Goal: Transaction & Acquisition: Purchase product/service

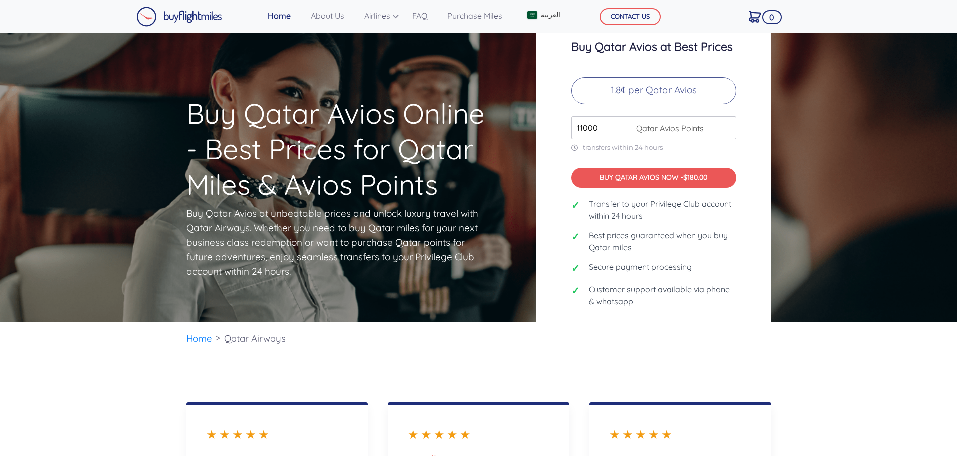
click at [727, 125] on input "11000" at bounding box center [653, 127] width 165 height 23
click at [727, 125] on input "12000" at bounding box center [653, 127] width 165 height 23
click at [727, 125] on input "13000" at bounding box center [653, 127] width 165 height 23
drag, startPoint x: 610, startPoint y: 128, endPoint x: 522, endPoint y: 129, distance: 88.0
click at [532, 129] on div "Buy Qatar Avios at Best Prices 1.8¢ per Qatar Avios 13000 Qatar Avios Points tr…" at bounding box center [654, 178] width 250 height 326
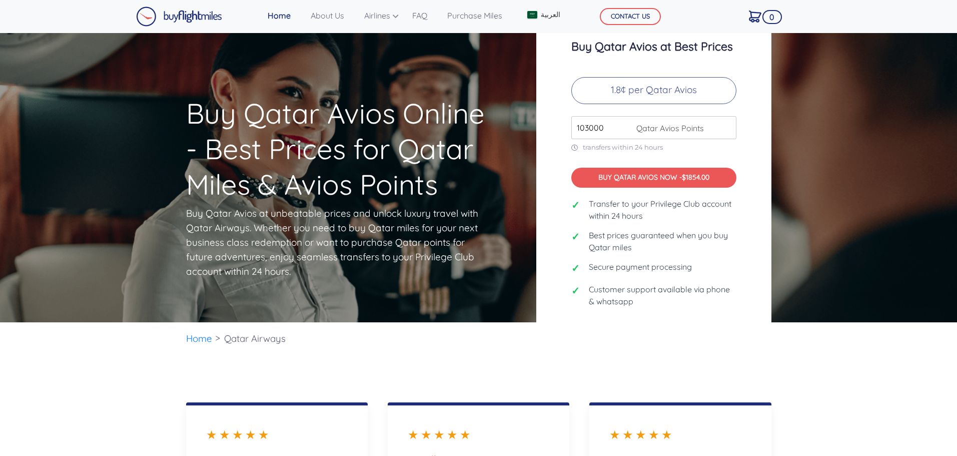
type input "103000"
click at [734, 154] on div "Buy Qatar Avios at Best Prices 1.8¢ per Qatar Avios 103000 Qatar Avios Points t…" at bounding box center [653, 178] width 235 height 326
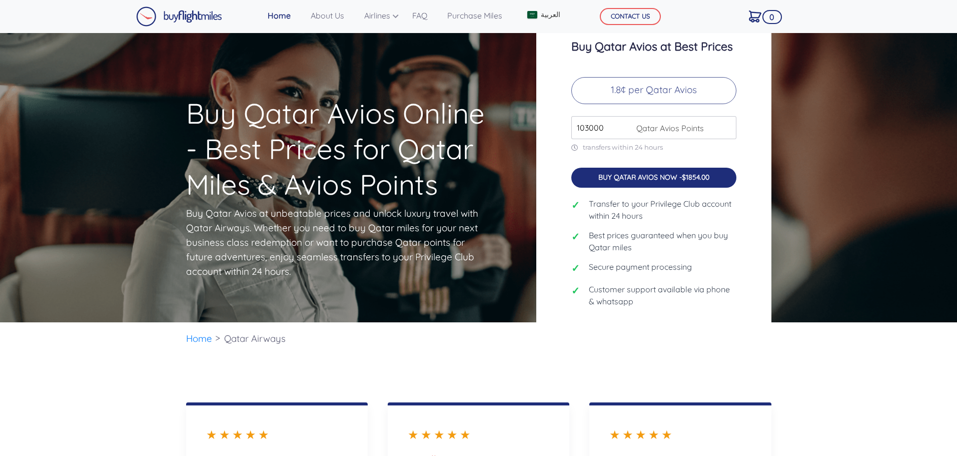
click at [641, 177] on button "BUY QATAR AVIOS NOW - $1854.00" at bounding box center [653, 178] width 165 height 21
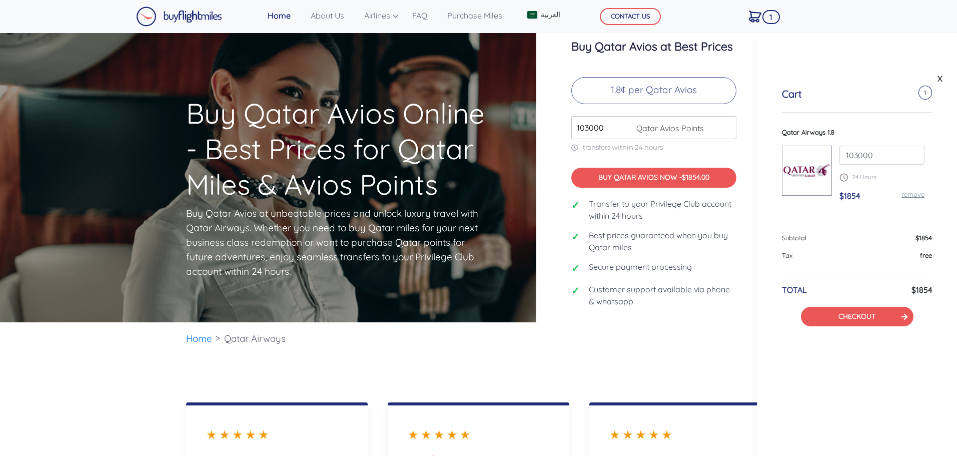
click at [823, 222] on div "Qatar Airways 1.8 103000 24 Hours $1854 remove" at bounding box center [857, 177] width 150 height 98
click at [848, 314] on link "CHECKOUT" at bounding box center [856, 316] width 37 height 9
